Goal: Information Seeking & Learning: Find specific fact

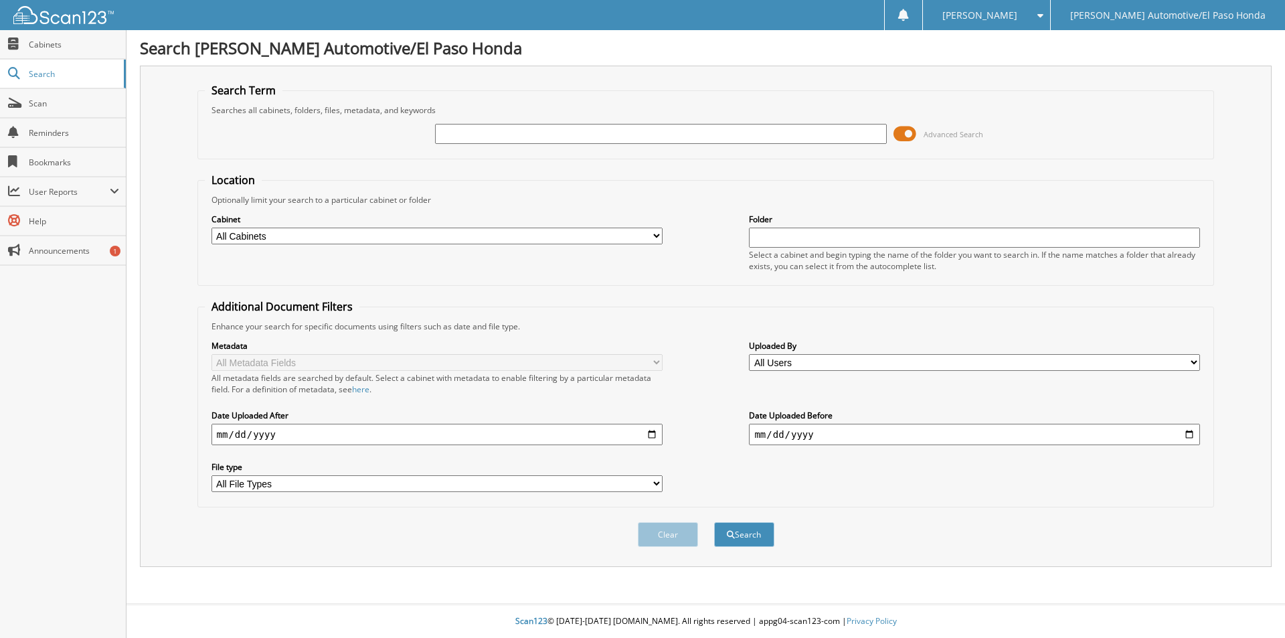
click at [505, 137] on input "text" at bounding box center [660, 134] width 451 height 20
type input "[PERSON_NAME]"
click at [714, 522] on button "Search" at bounding box center [744, 534] width 60 height 25
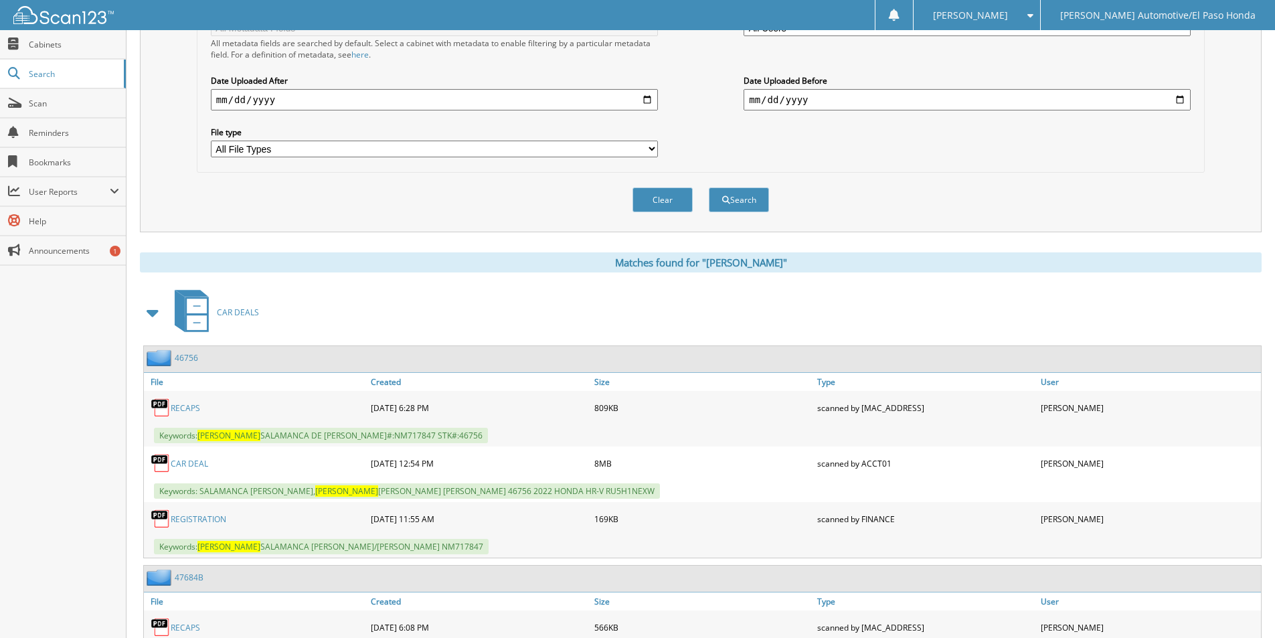
scroll to position [402, 0]
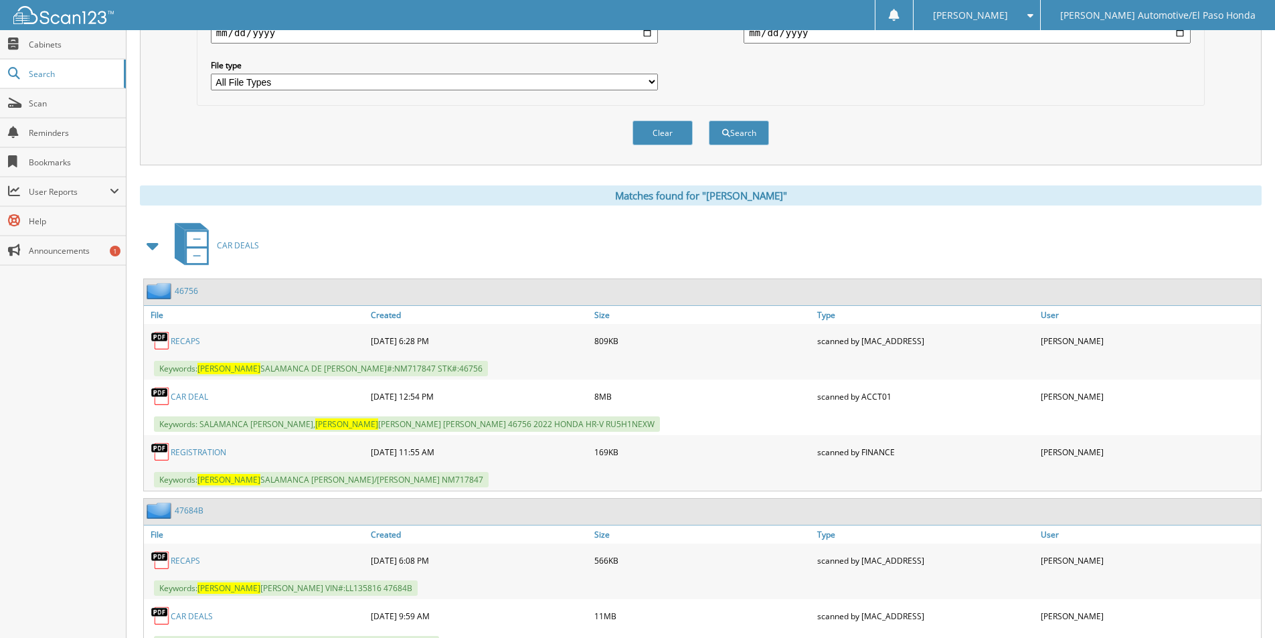
click at [193, 290] on link "46756" at bounding box center [186, 290] width 23 height 11
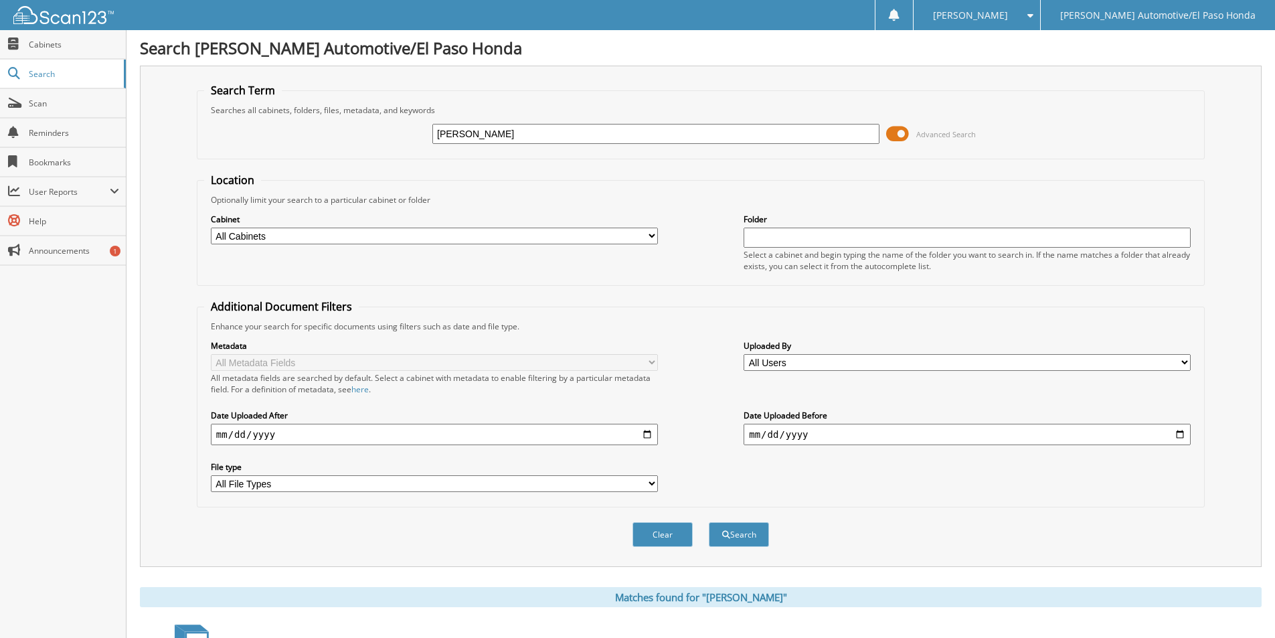
click at [713, 128] on input "[PERSON_NAME]" at bounding box center [655, 134] width 447 height 20
click at [709, 522] on button "Search" at bounding box center [739, 534] width 60 height 25
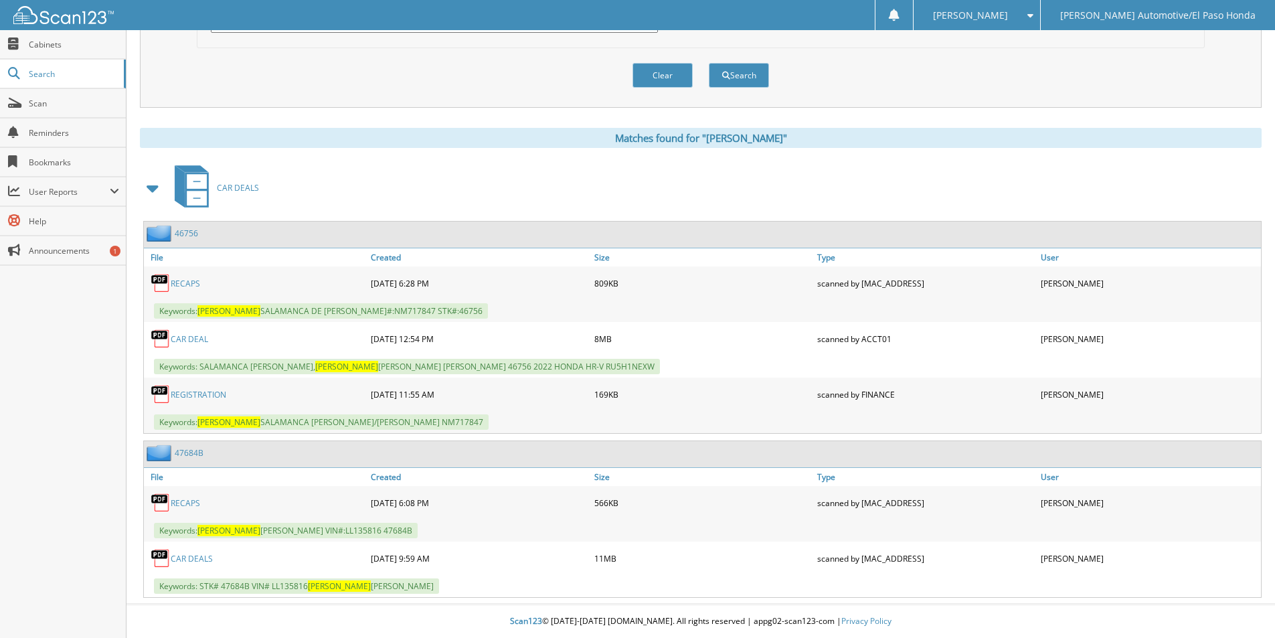
click at [209, 394] on link "REGISTRATION" at bounding box center [199, 394] width 56 height 11
click at [183, 340] on link "CAR DEAL" at bounding box center [189, 338] width 37 height 11
click at [178, 285] on link "RECAPS" at bounding box center [185, 283] width 29 height 11
click at [191, 337] on link "CAR DEAL" at bounding box center [189, 338] width 37 height 11
